Goal: Book appointment/travel/reservation

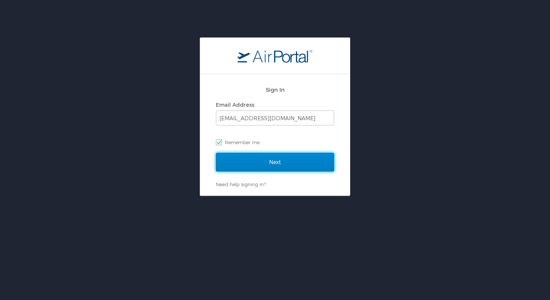
click at [281, 165] on input "Next" at bounding box center [275, 162] width 118 height 19
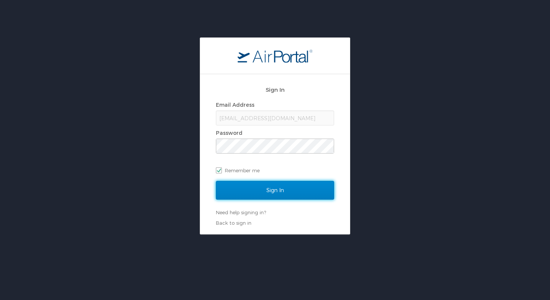
click at [301, 195] on input "Sign In" at bounding box center [275, 190] width 118 height 19
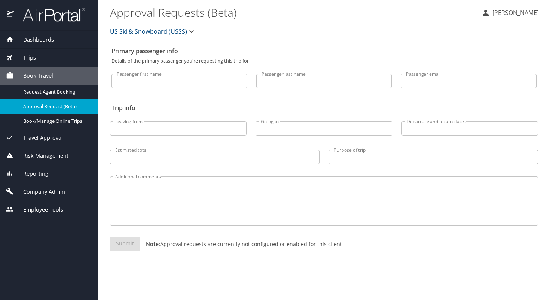
click at [38, 76] on span "Book Travel" at bounding box center [33, 75] width 39 height 8
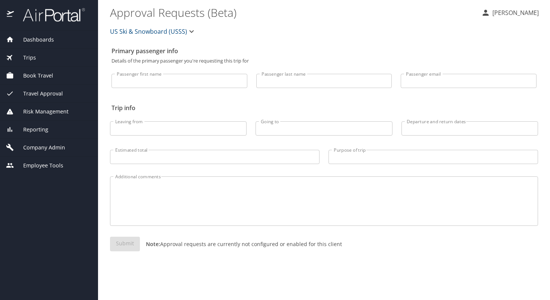
click at [38, 77] on span "Book Travel" at bounding box center [33, 75] width 39 height 8
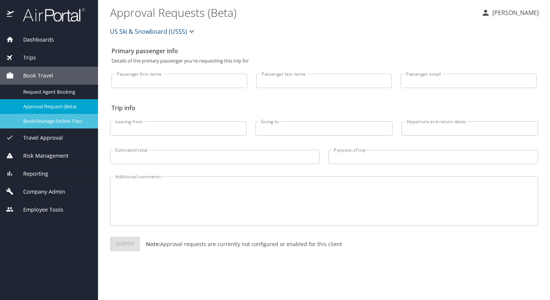
click at [38, 120] on span "Book/Manage Online Trips" at bounding box center [56, 121] width 66 height 7
